Goal: Information Seeking & Learning: Learn about a topic

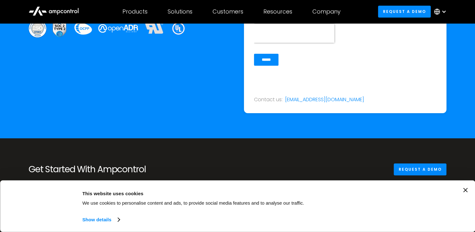
scroll to position [2361, 0]
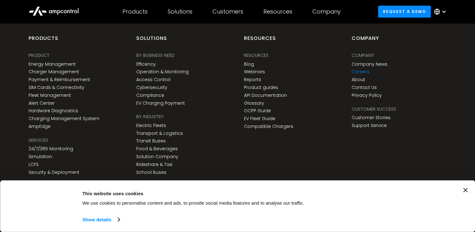
click at [352, 70] on link "Careers" at bounding box center [360, 71] width 18 height 5
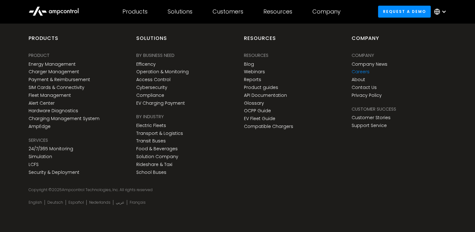
click at [360, 70] on link "Careers" at bounding box center [360, 71] width 18 height 5
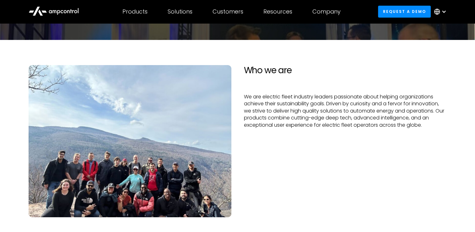
scroll to position [33, 0]
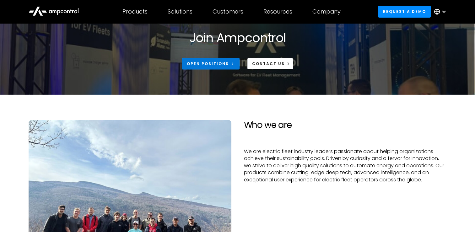
click at [205, 63] on div "Open Positions" at bounding box center [208, 64] width 42 height 6
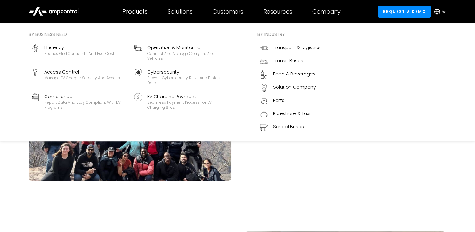
scroll to position [124, 0]
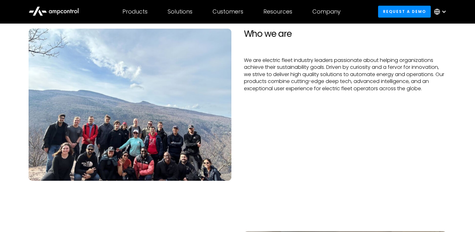
click at [303, 180] on div "Who we are We are electric fleet industry leaders passionate about helping orga…" at bounding box center [345, 105] width 215 height 152
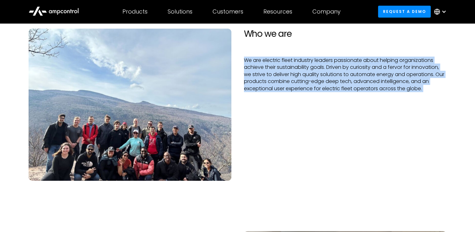
drag, startPoint x: 303, startPoint y: 180, endPoint x: 273, endPoint y: 55, distance: 129.3
click at [273, 55] on div "Who we are We are electric fleet industry leaders passionate about helping orga…" at bounding box center [345, 105] width 215 height 152
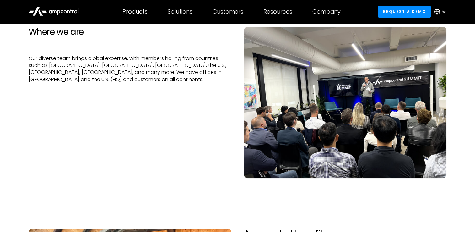
click at [113, 116] on div "Where we are Our diverse team brings global expertise, with members hailing fro…" at bounding box center [129, 102] width 215 height 151
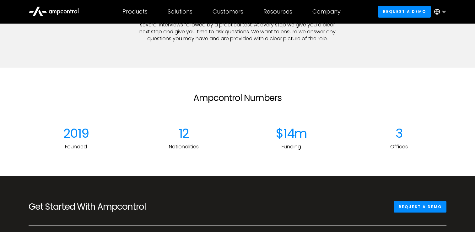
click at [113, 116] on div "Ampcontrol Numbers 2019 Founded 12 Nationalities $14m Funding 3 Offices" at bounding box center [238, 122] width 418 height 58
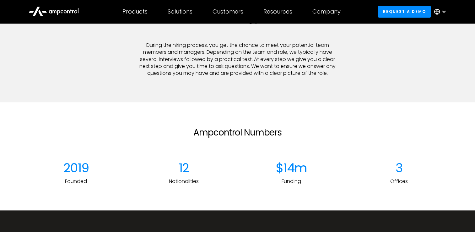
scroll to position [744, 0]
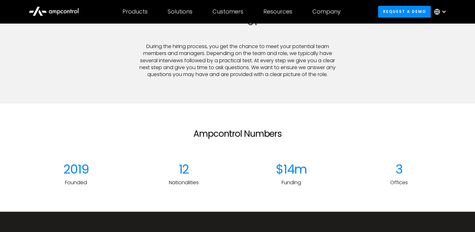
click at [160, 42] on div "What is the hiring process? During the hiring process, you get the chance to me…" at bounding box center [237, 46] width 215 height 63
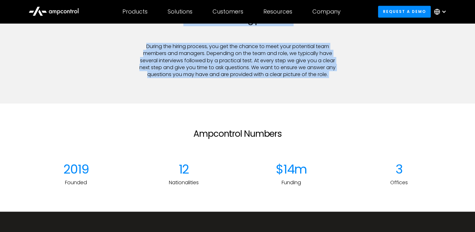
drag, startPoint x: 160, startPoint y: 42, endPoint x: 192, endPoint y: 26, distance: 35.7
click at [192, 26] on div "What is the hiring process? During the hiring process, you get the chance to me…" at bounding box center [237, 46] width 215 height 63
click at [192, 25] on h2 "What is the hiring process?" at bounding box center [237, 20] width 203 height 11
